Goal: Communication & Community: Answer question/provide support

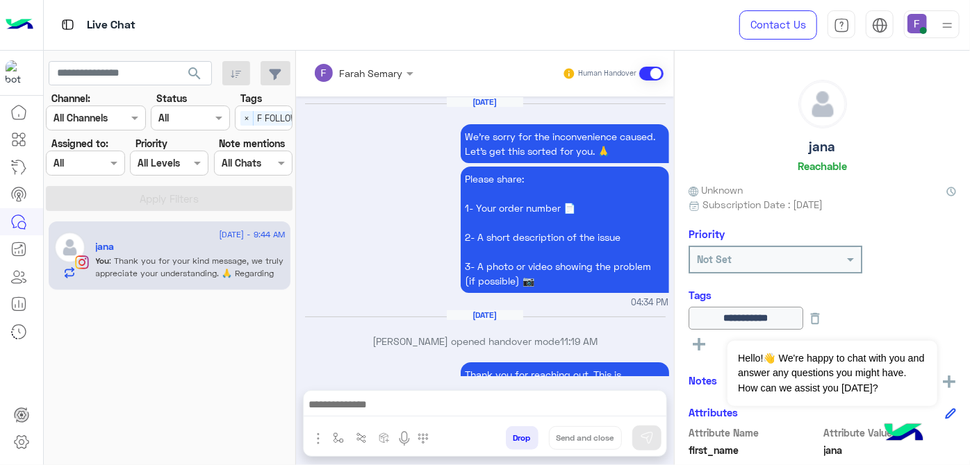
scroll to position [2005, 0]
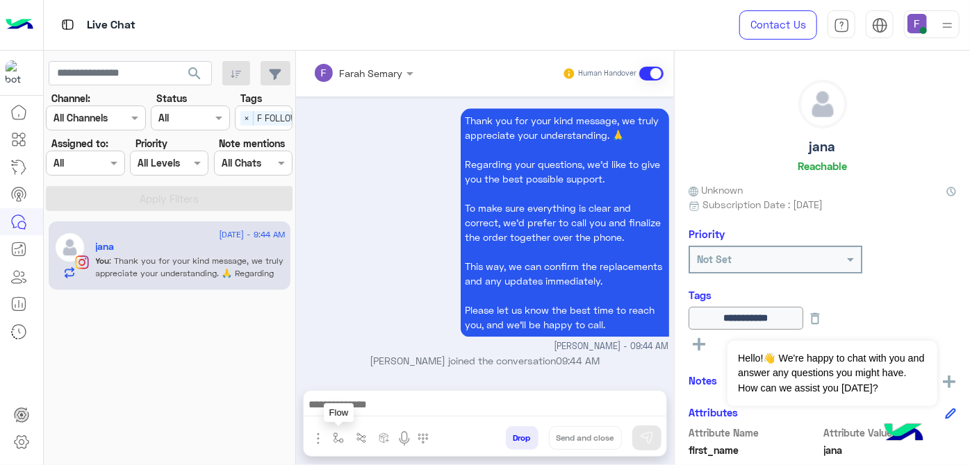
click at [333, 443] on img "button" at bounding box center [338, 438] width 11 height 11
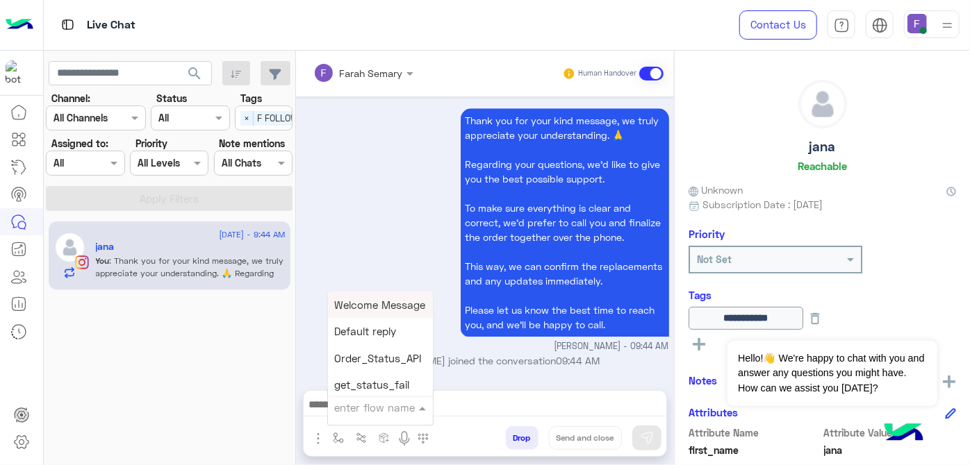
click at [350, 415] on input "text" at bounding box center [363, 408] width 57 height 16
type input "*"
click at [347, 322] on div "Farah close" at bounding box center [379, 329] width 103 height 27
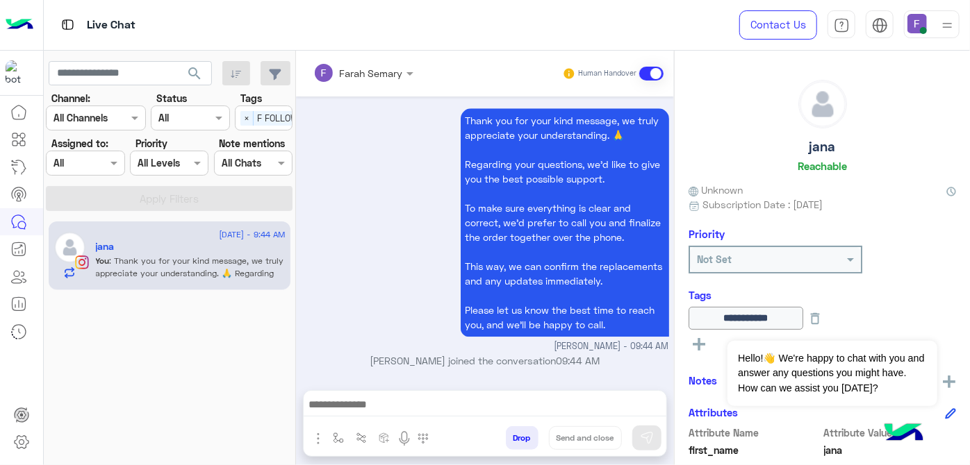
type textarea "**********"
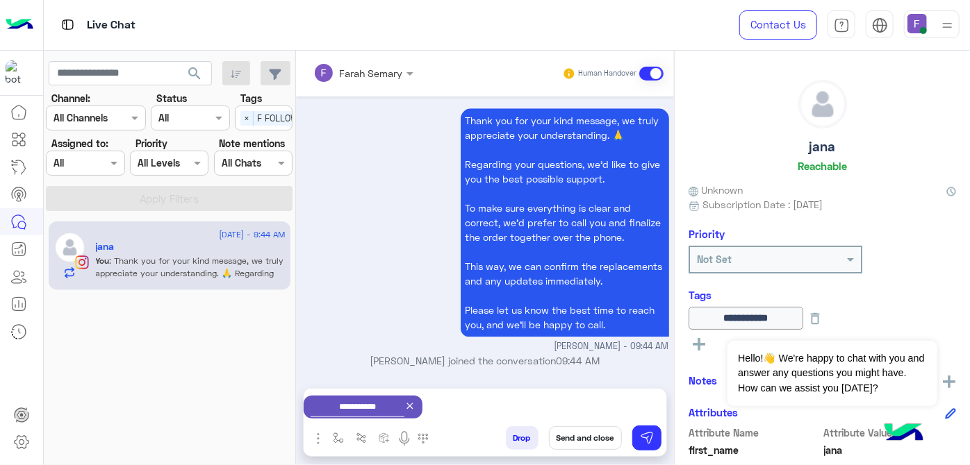
click at [569, 431] on button "Send and close" at bounding box center [585, 438] width 73 height 24
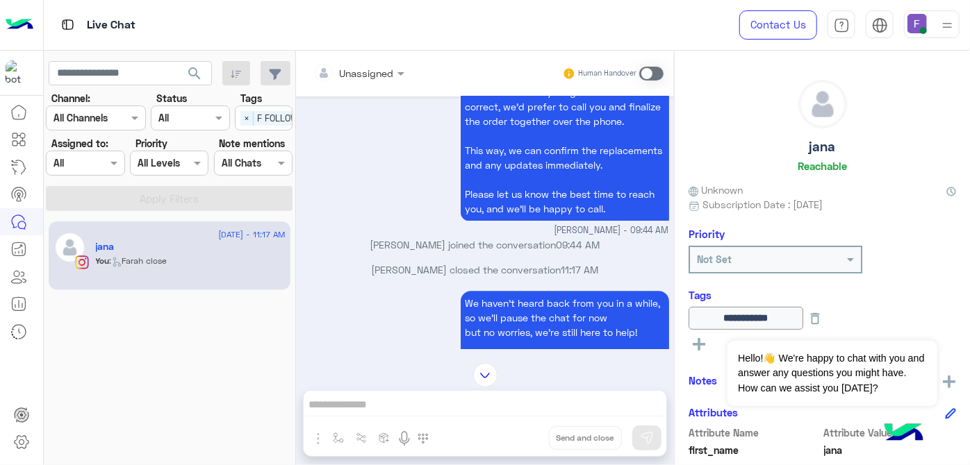
scroll to position [2202, 0]
